Goal: Find specific page/section: Find specific page/section

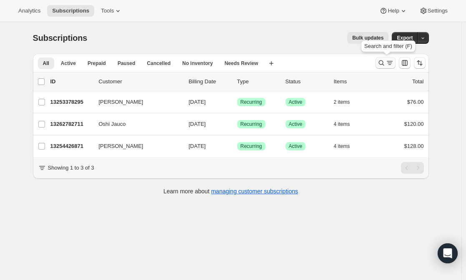
click at [378, 62] on button "Search and filter results" at bounding box center [386, 63] width 20 height 12
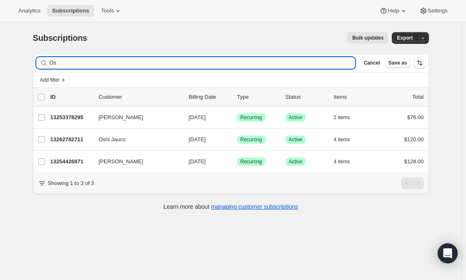
type input "O"
type input "[PERSON_NAME]"
click at [349, 65] on icon "button" at bounding box center [346, 63] width 6 height 6
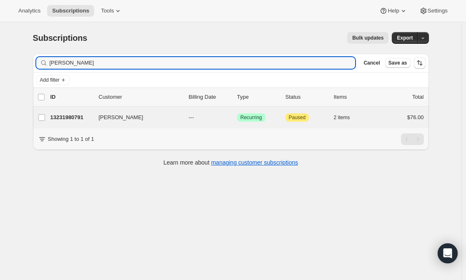
click at [109, 126] on div "[PERSON_NAME] 13231980791 [PERSON_NAME] --- Success Recurring Attention Paused …" at bounding box center [231, 118] width 396 height 22
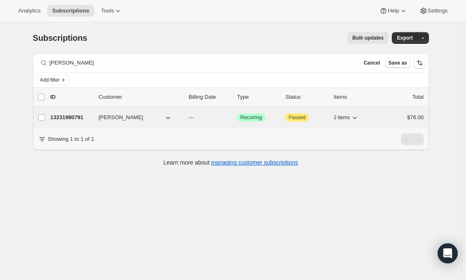
click at [102, 121] on span "[PERSON_NAME]" at bounding box center [121, 117] width 45 height 8
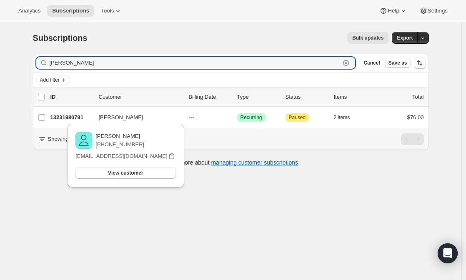
drag, startPoint x: 79, startPoint y: 63, endPoint x: 31, endPoint y: 58, distance: 47.8
click at [31, 58] on div "Filter subscribers [PERSON_NAME] po Clear Cancel Save as Add filter 0 selected …" at bounding box center [227, 111] width 403 height 128
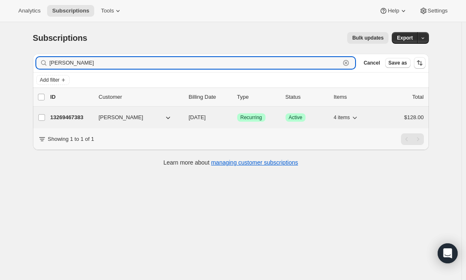
type input "[PERSON_NAME]"
click at [107, 118] on span "[PERSON_NAME]" at bounding box center [121, 117] width 45 height 8
